Goal: Task Accomplishment & Management: Manage account settings

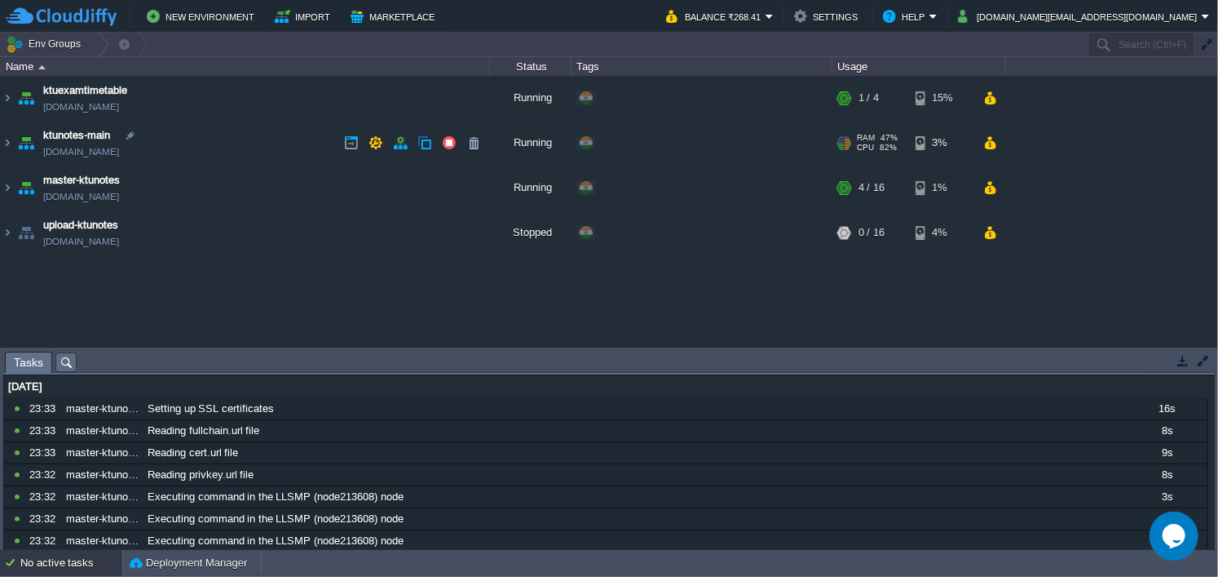
click at [843, 142] on div at bounding box center [840, 142] width 7 height 1
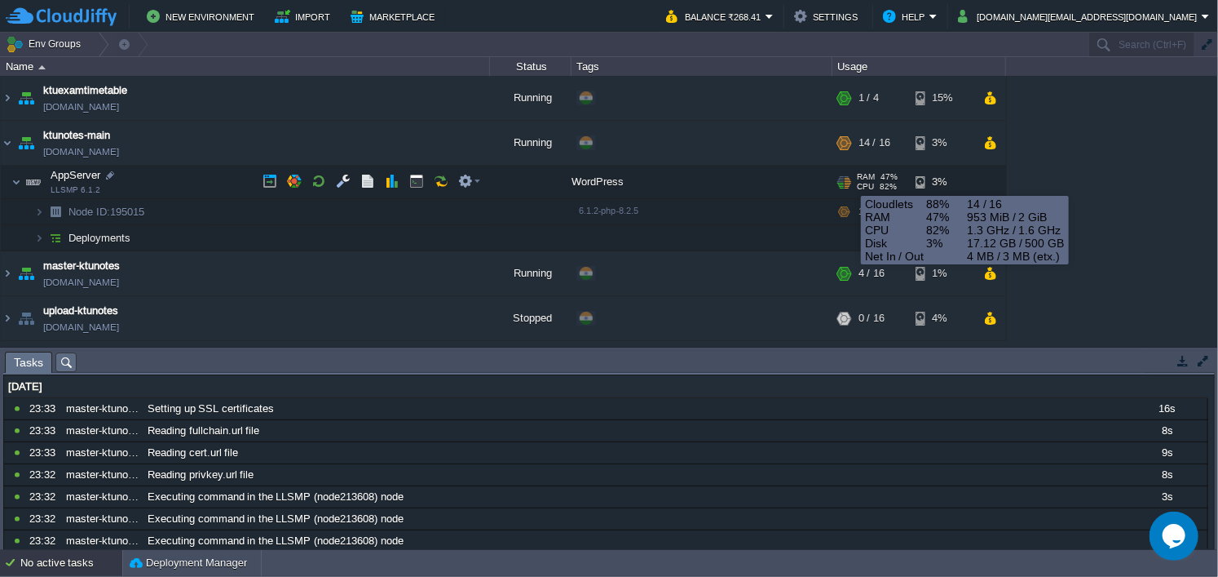
click at [849, 181] on div at bounding box center [848, 182] width 7 height 12
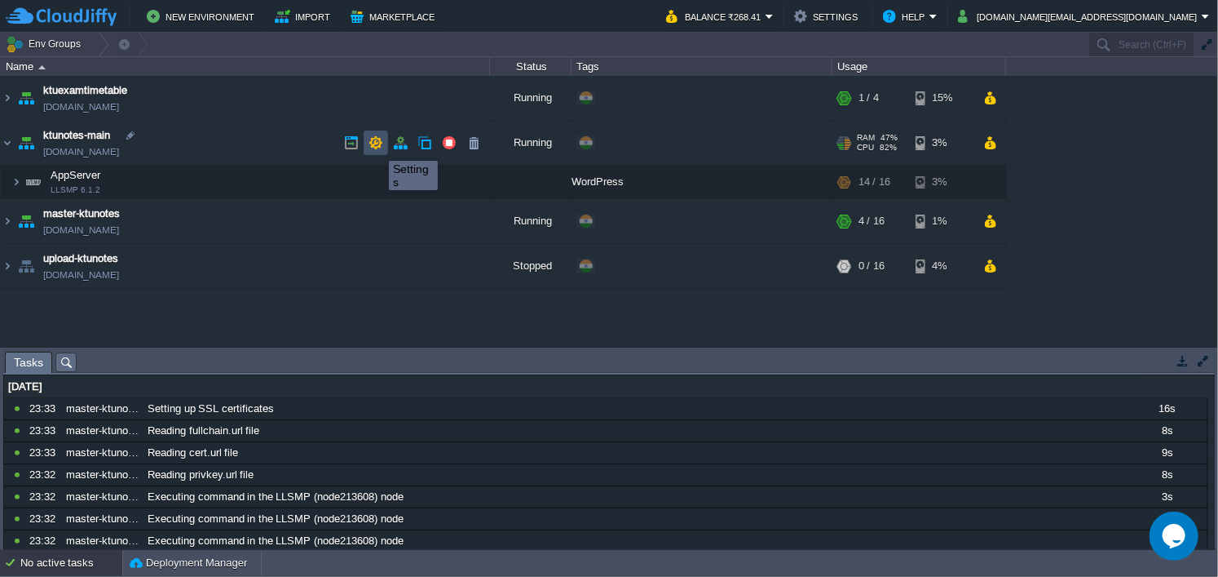
click at [377, 146] on button "button" at bounding box center [376, 142] width 15 height 15
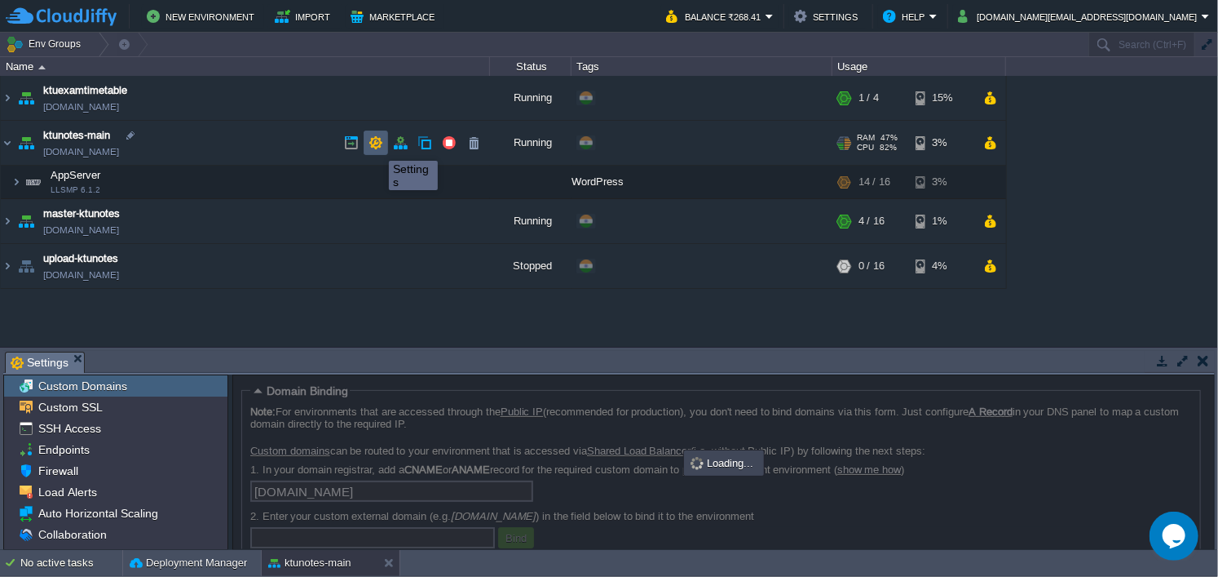
scroll to position [1, 0]
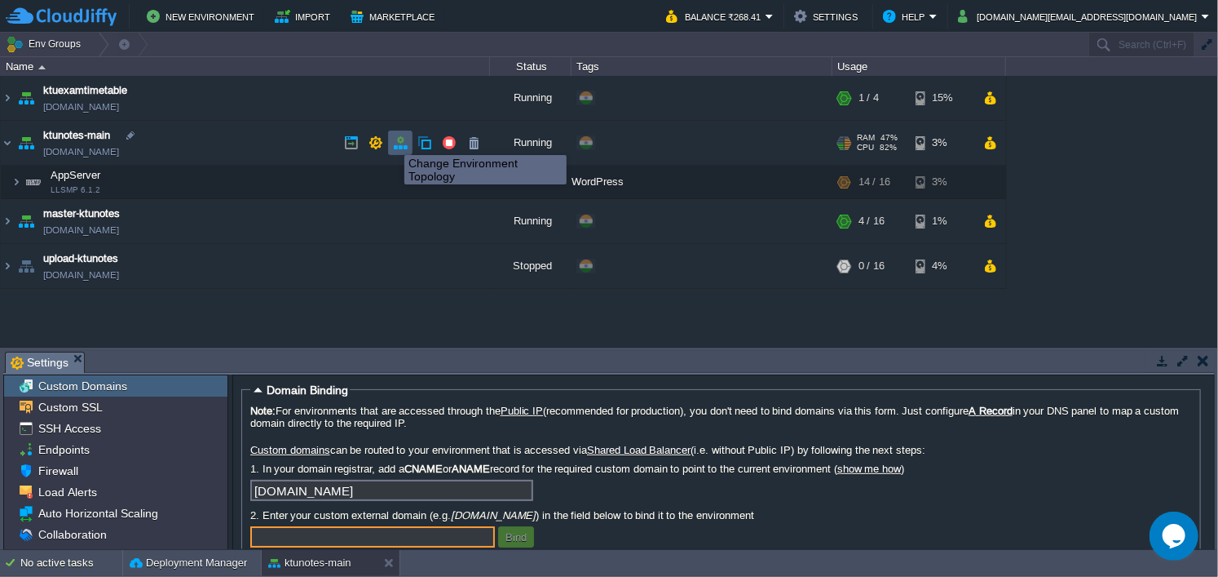
click at [395, 140] on button "button" at bounding box center [400, 142] width 15 height 15
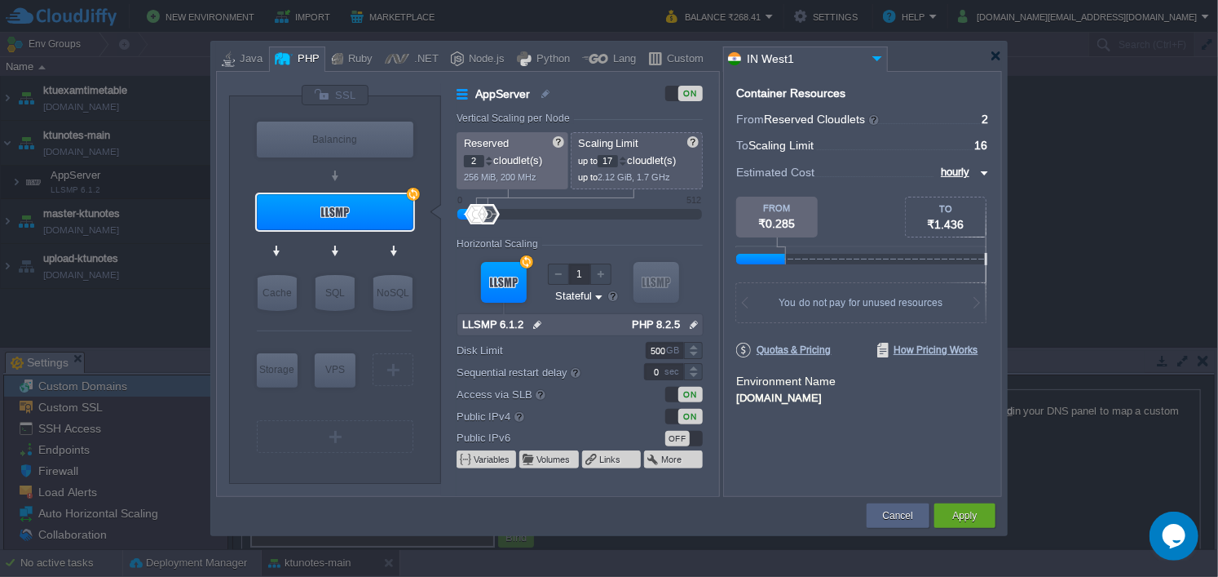
click at [627, 158] on div at bounding box center [623, 158] width 8 height 6
type input "20"
click at [627, 158] on div at bounding box center [623, 158] width 8 height 6
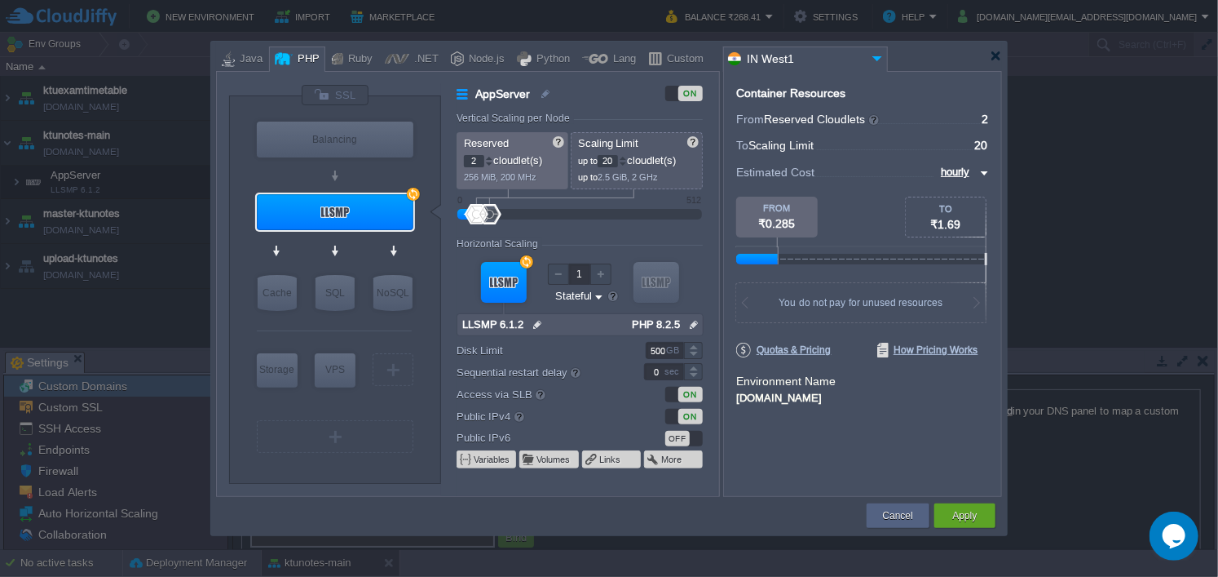
click at [603, 325] on div at bounding box center [580, 324] width 247 height 23
click at [536, 321] on img at bounding box center [537, 324] width 17 height 21
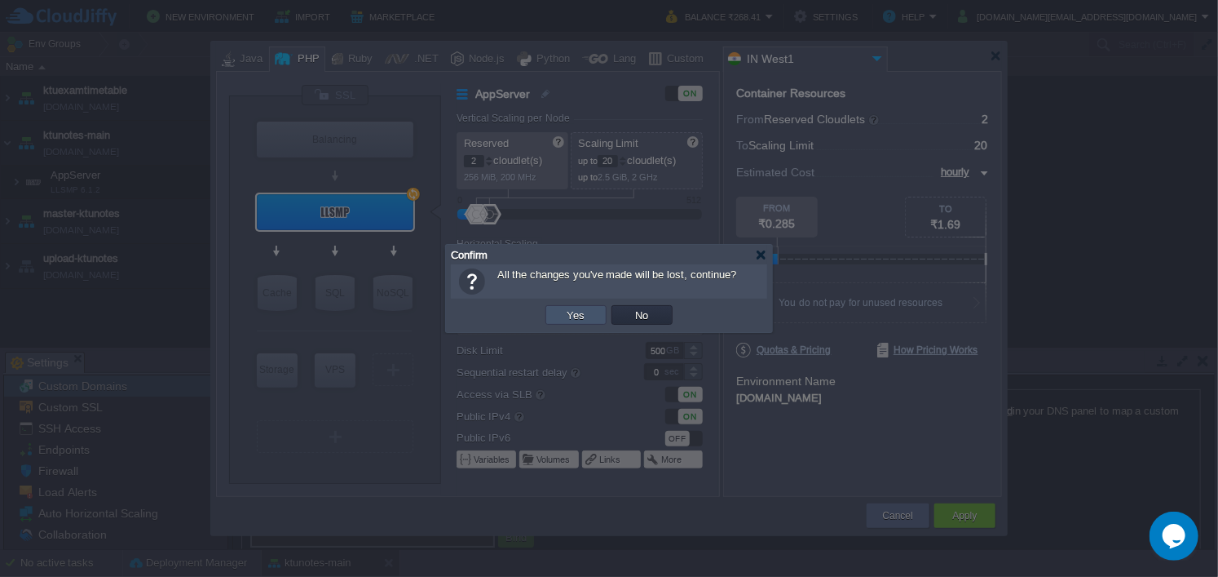
click at [577, 312] on button "Yes" at bounding box center [577, 314] width 28 height 15
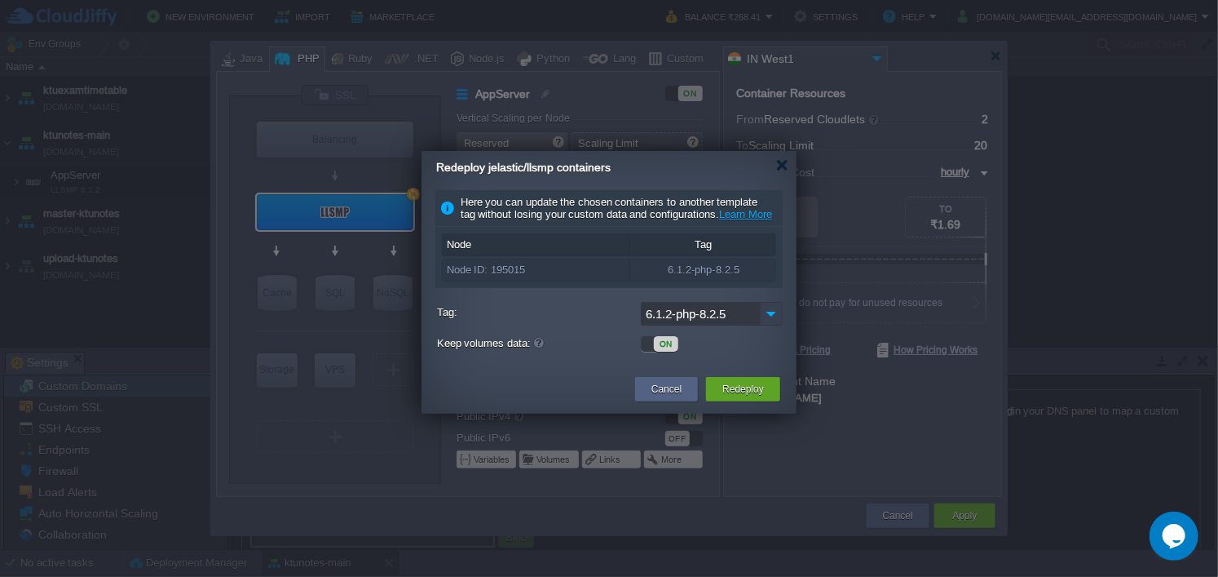
click at [770, 325] on img at bounding box center [771, 314] width 23 height 24
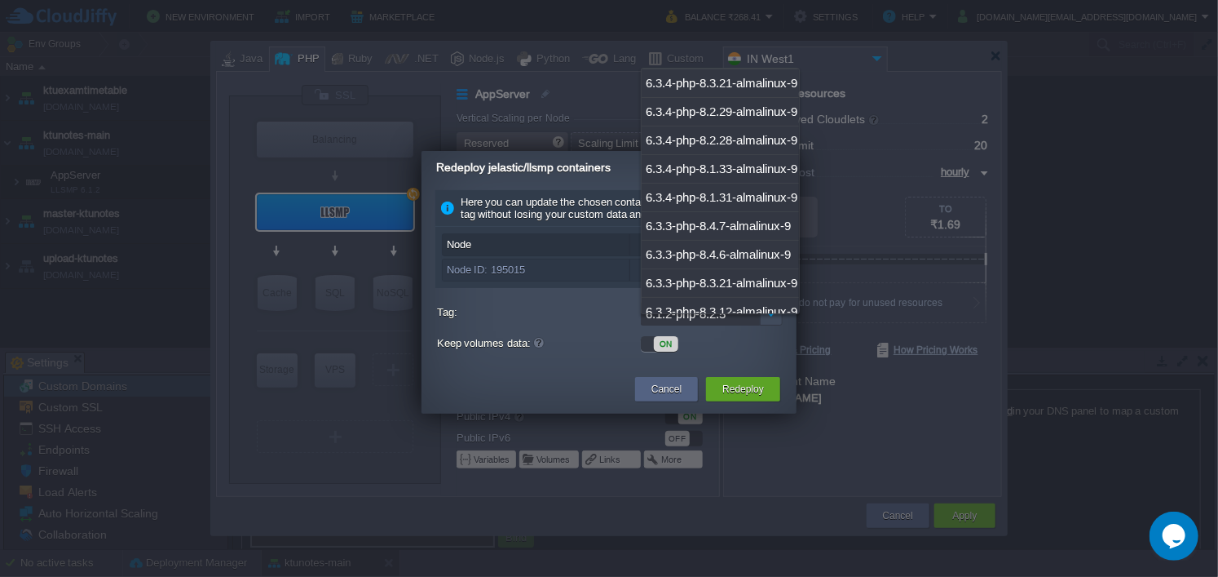
scroll to position [0, 0]
click at [748, 89] on div "6.3.4-php-8.4.11-almalinux-9" at bounding box center [720, 82] width 157 height 29
type input "6.3.4-php-8.4.11-almalinux-9"
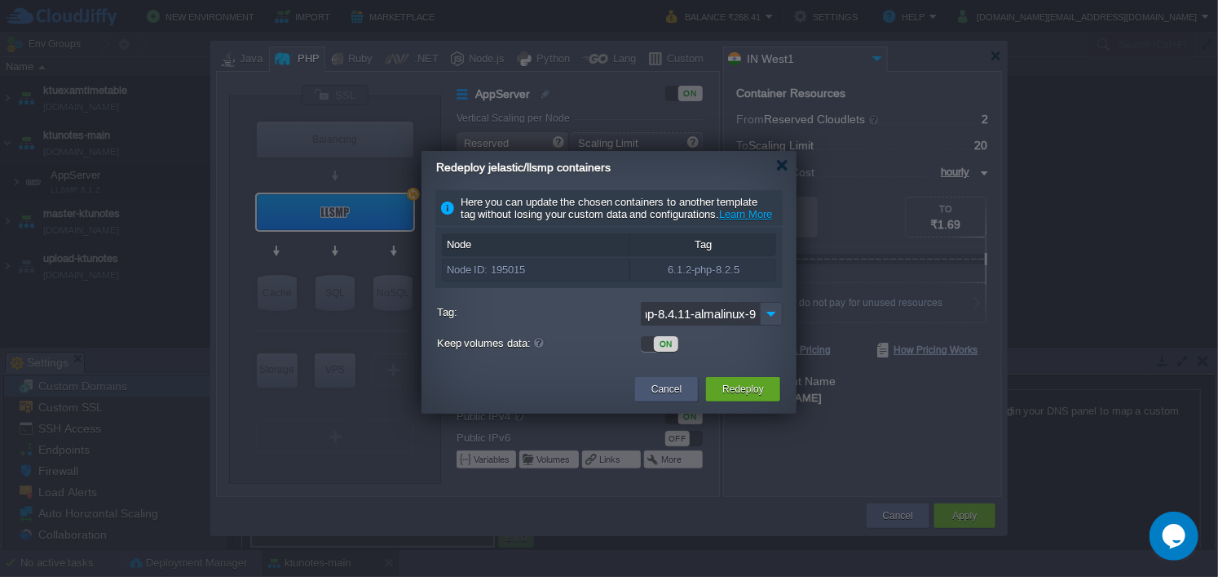
click at [667, 397] on button "Cancel" at bounding box center [667, 389] width 30 height 16
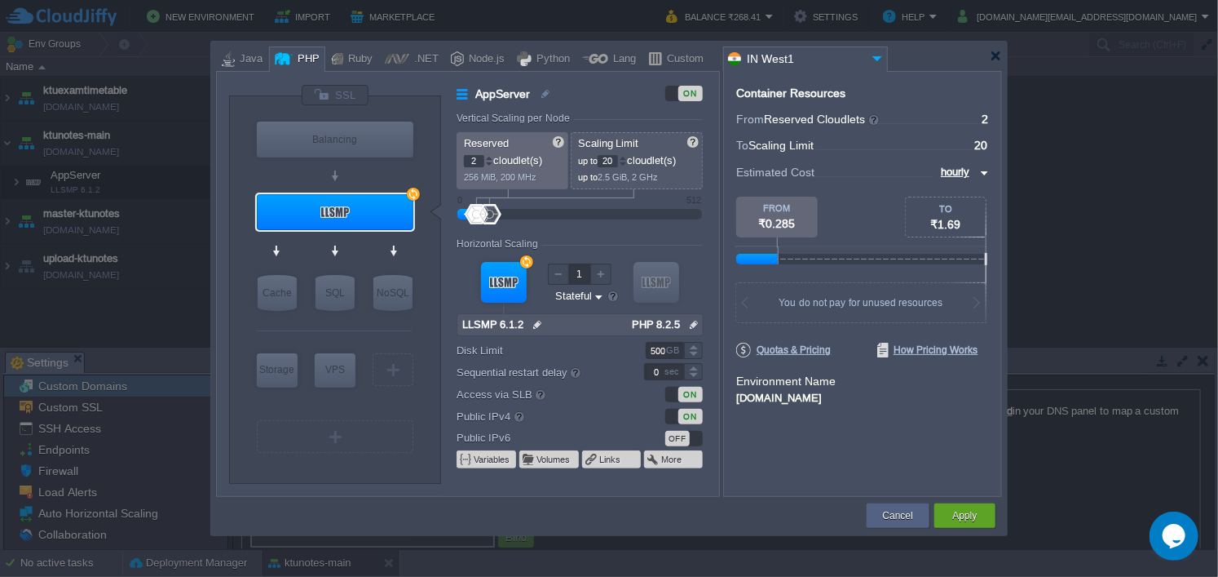
click at [560, 354] on label "Disk Limit" at bounding box center [540, 350] width 166 height 17
click at [646, 354] on input "500" at bounding box center [665, 350] width 38 height 17
